Goal: Task Accomplishment & Management: Complete application form

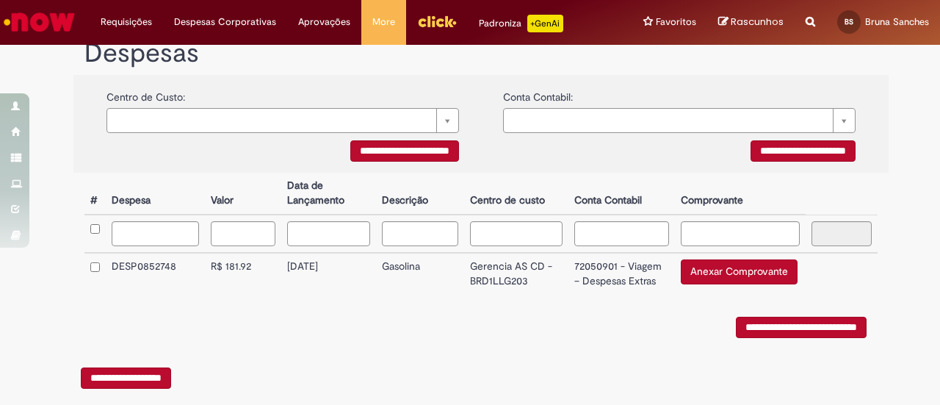
scroll to position [289, 0]
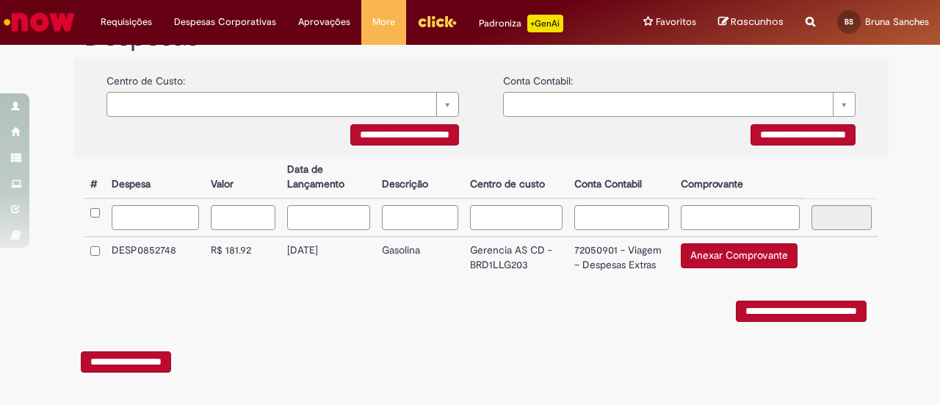
click at [719, 265] on button "Anexar Comprovante" at bounding box center [739, 255] width 117 height 25
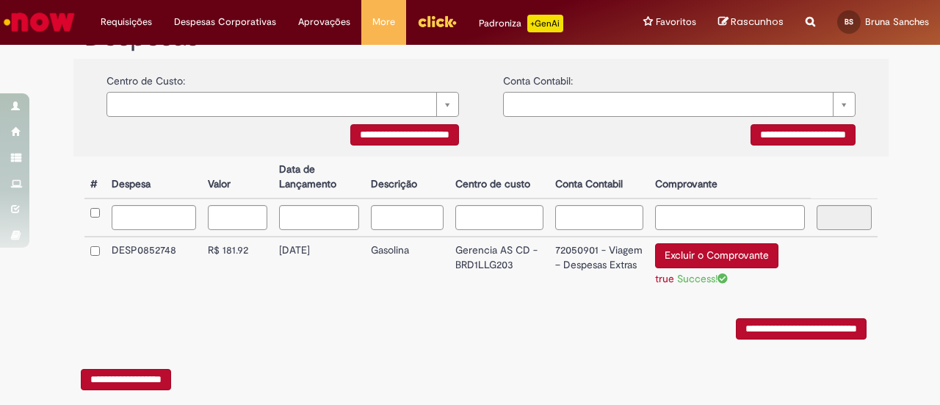
click at [759, 327] on input "**********" at bounding box center [801, 328] width 131 height 21
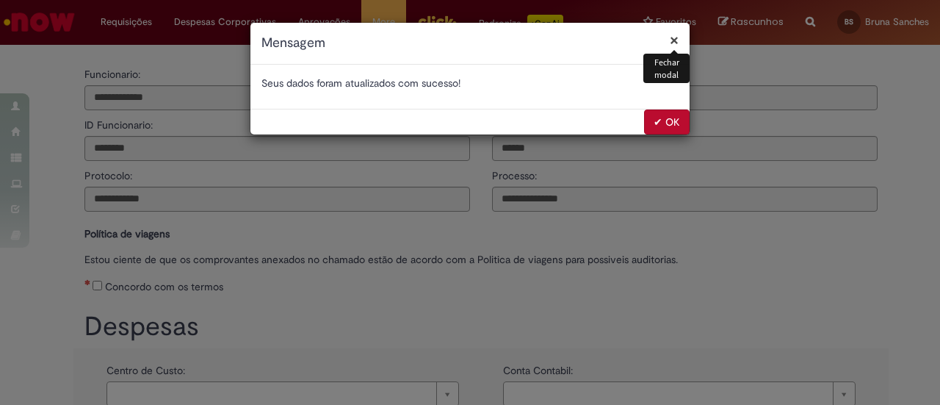
click at [675, 120] on button "✔ OK" at bounding box center [667, 121] width 46 height 25
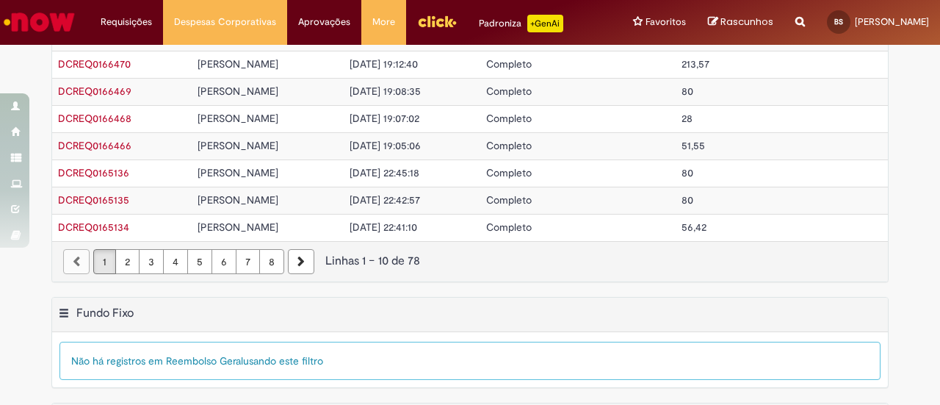
scroll to position [156, 0]
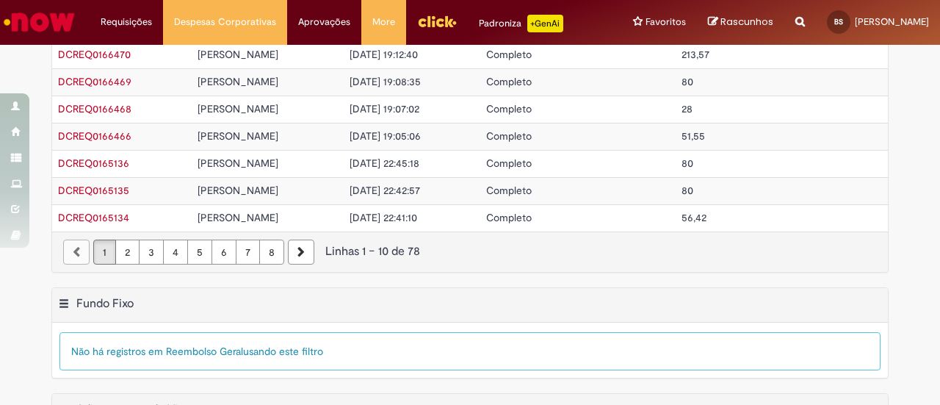
click at [131, 249] on link "2" at bounding box center [127, 251] width 24 height 25
